Goal: Task Accomplishment & Management: Manage account settings

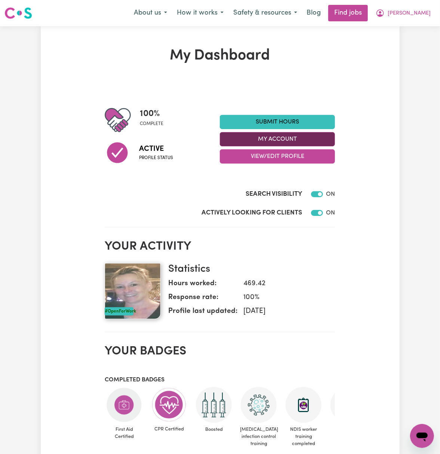
click at [311, 136] on button "My Account" at bounding box center [277, 139] width 115 height 14
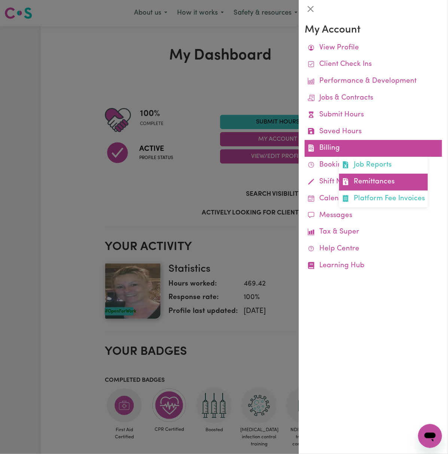
click at [375, 186] on link "Remittances" at bounding box center [383, 182] width 89 height 17
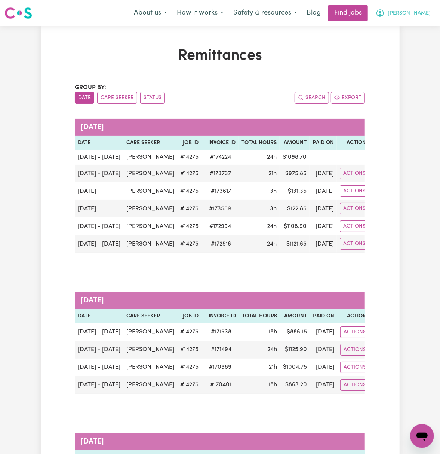
click at [415, 13] on span "[PERSON_NAME]" at bounding box center [409, 13] width 43 height 8
click at [413, 40] on link "My Dashboard" at bounding box center [405, 43] width 59 height 14
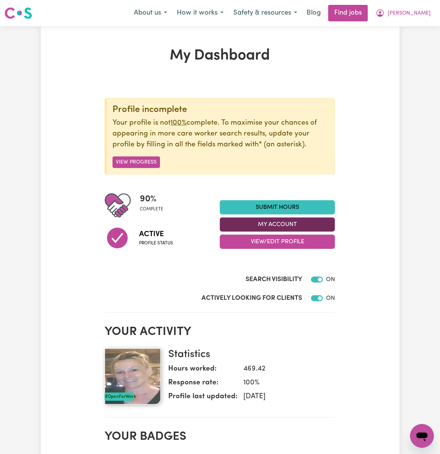
click at [302, 224] on button "My Account" at bounding box center [277, 224] width 115 height 14
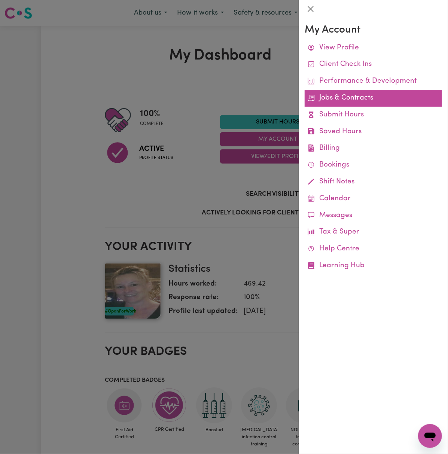
click at [341, 99] on link "Jobs & Contracts" at bounding box center [373, 98] width 137 height 17
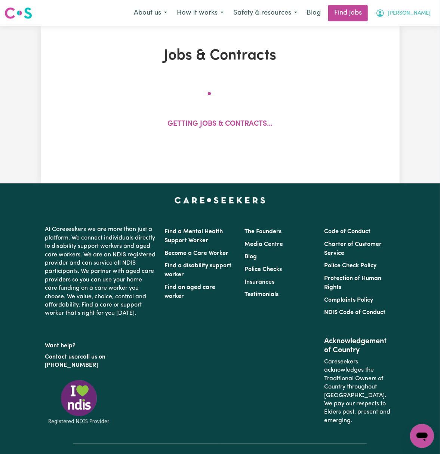
click at [428, 10] on span "[PERSON_NAME]" at bounding box center [409, 13] width 43 height 8
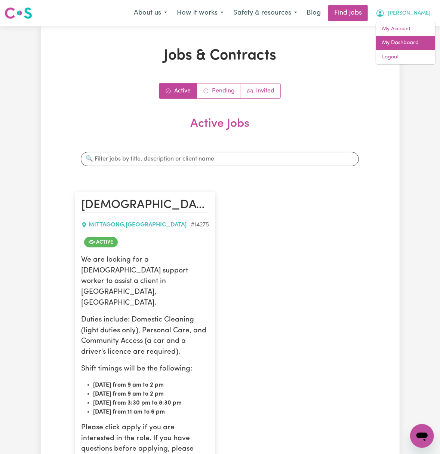
click at [428, 42] on link "My Dashboard" at bounding box center [405, 43] width 59 height 14
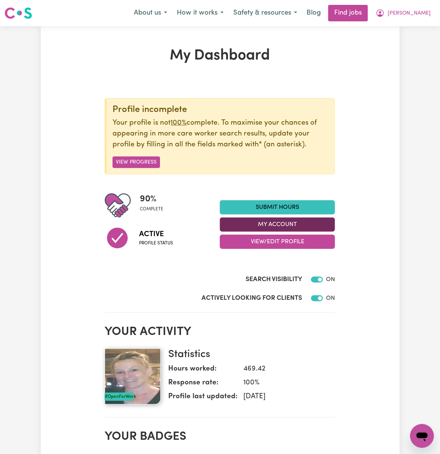
click at [316, 222] on button "My Account" at bounding box center [277, 224] width 115 height 14
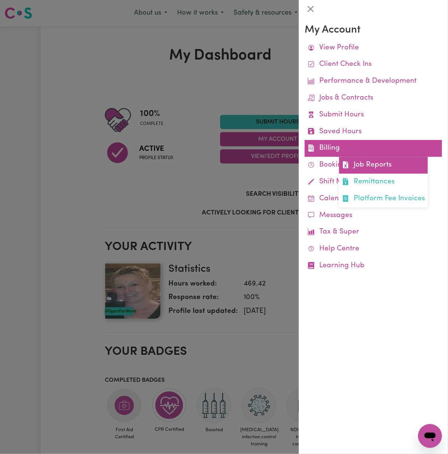
click at [360, 162] on link "Job Reports" at bounding box center [383, 165] width 89 height 17
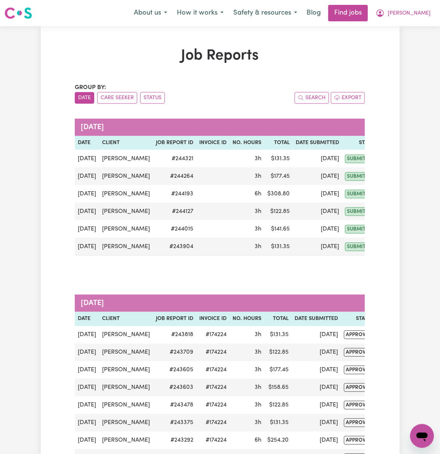
click at [198, 275] on div "[DATE] Date Client Job Report ID Invoice ID No. Hours Total Date Submitted Stat…" at bounding box center [220, 192] width 290 height 176
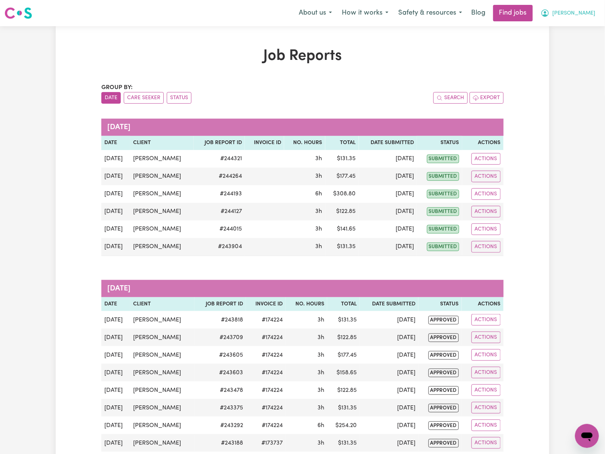
click at [440, 8] on button "[PERSON_NAME]" at bounding box center [568, 13] width 65 height 16
click at [440, 40] on link "My Dashboard" at bounding box center [570, 43] width 59 height 14
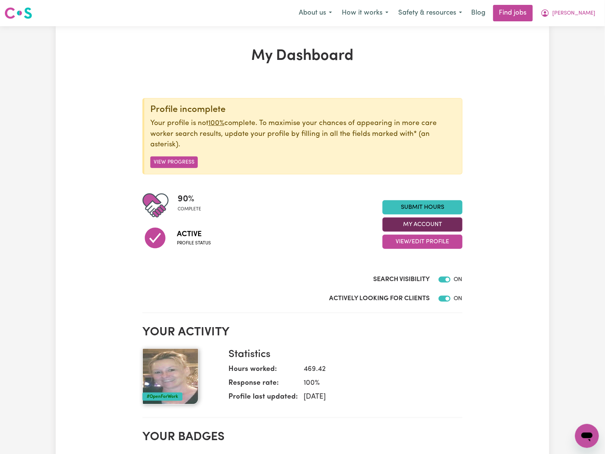
click at [440, 226] on button "My Account" at bounding box center [423, 224] width 80 height 14
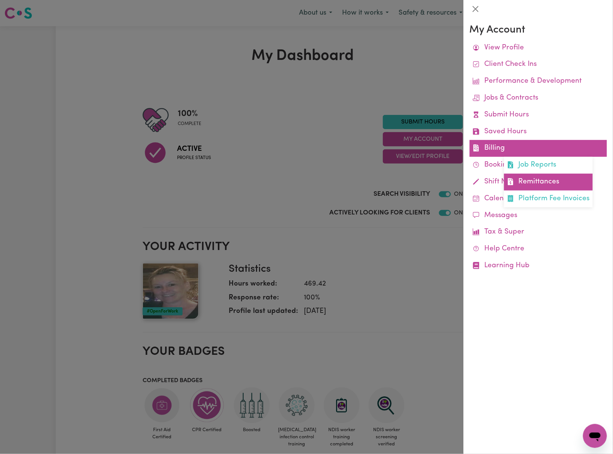
click at [440, 176] on link "Remittances" at bounding box center [548, 182] width 89 height 17
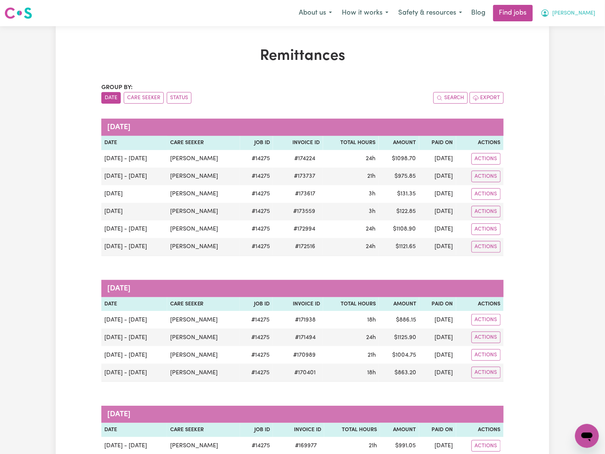
click at [570, 11] on button "[PERSON_NAME]" at bounding box center [568, 13] width 65 height 16
click at [581, 54] on link "Logout" at bounding box center [570, 57] width 59 height 14
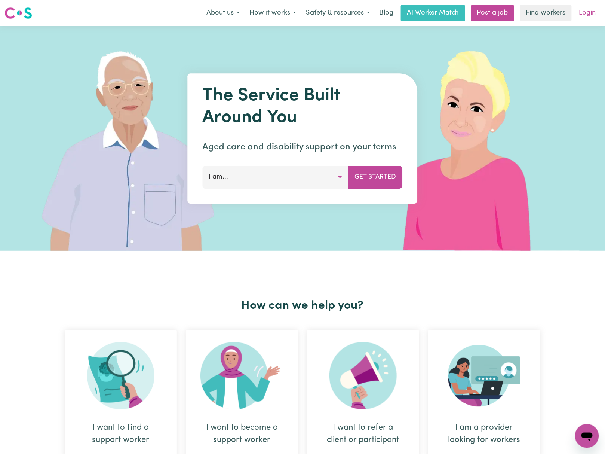
click at [587, 12] on link "Login" at bounding box center [588, 13] width 26 height 16
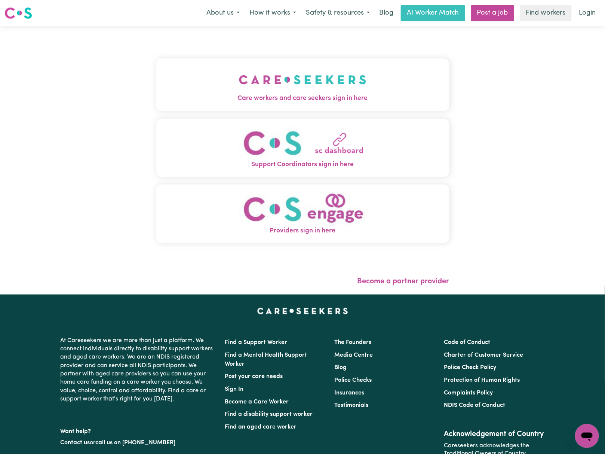
drag, startPoint x: 204, startPoint y: 106, endPoint x: 216, endPoint y: 102, distance: 12.1
click at [205, 106] on button "Care workers and care seekers sign in here" at bounding box center [303, 84] width 294 height 52
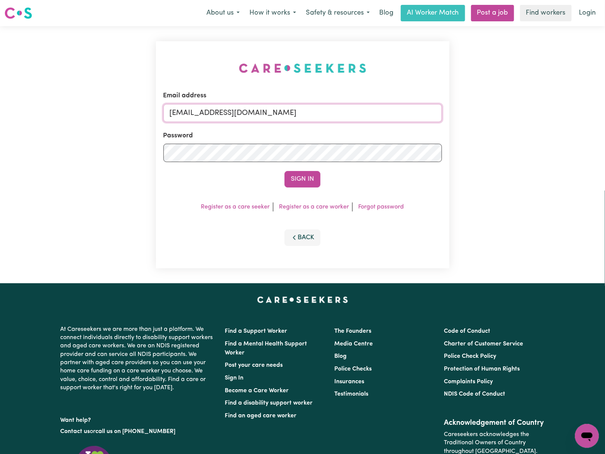
drag, startPoint x: 225, startPoint y: 109, endPoint x: 238, endPoint y: 116, distance: 14.9
click at [225, 109] on input "gellyn@careseekers.com.au" at bounding box center [303, 113] width 279 height 18
drag, startPoint x: 210, startPoint y: 113, endPoint x: 540, endPoint y: 109, distance: 330.0
click at [540, 109] on div "Email address superuser~BrianButlerLW@careseekers.com.au Password Sign In Regis…" at bounding box center [302, 154] width 605 height 257
type input "superuser~alwaysbekind1010@gmail.com"
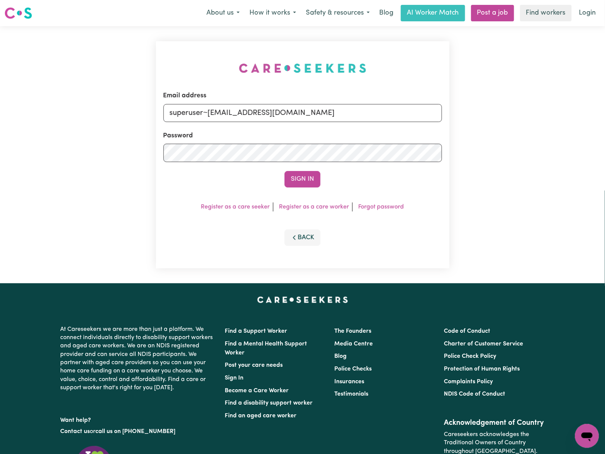
click at [285, 171] on button "Sign In" at bounding box center [303, 179] width 36 height 16
